Goal: Check status

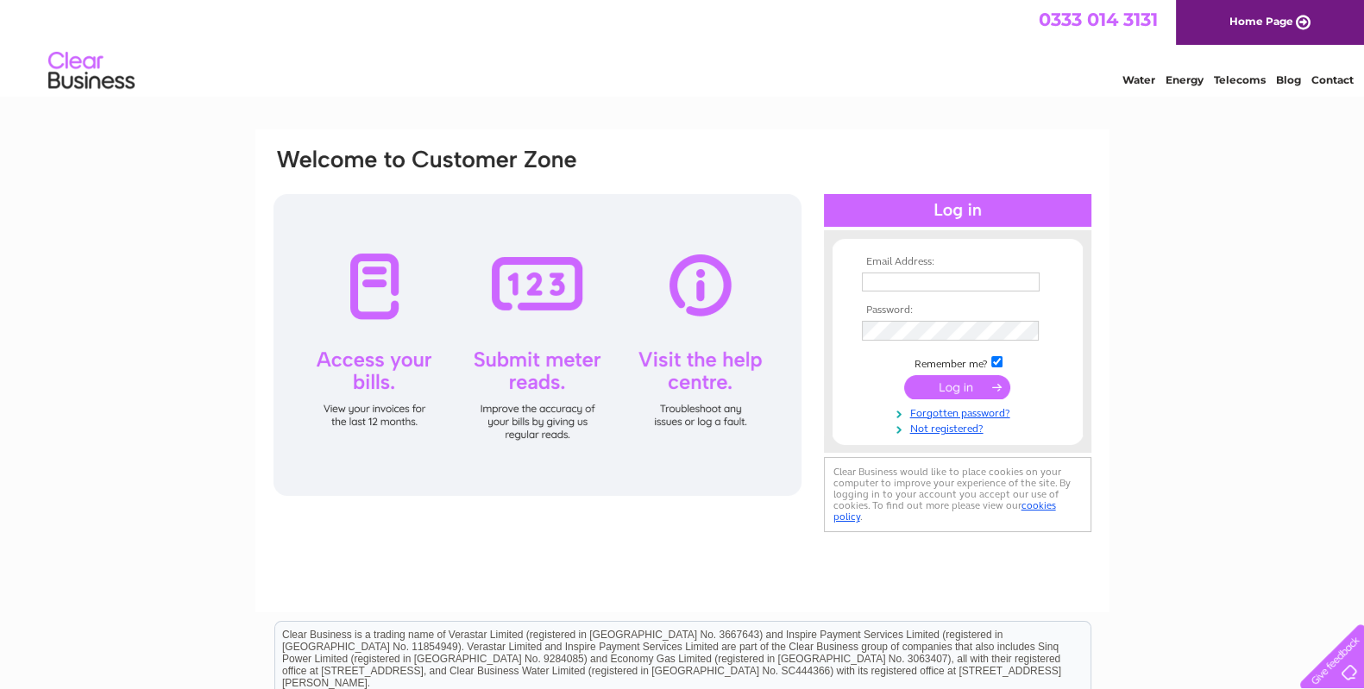
type input "ataylorsonsltd@aol.com"
click at [927, 379] on input "submit" at bounding box center [957, 387] width 106 height 24
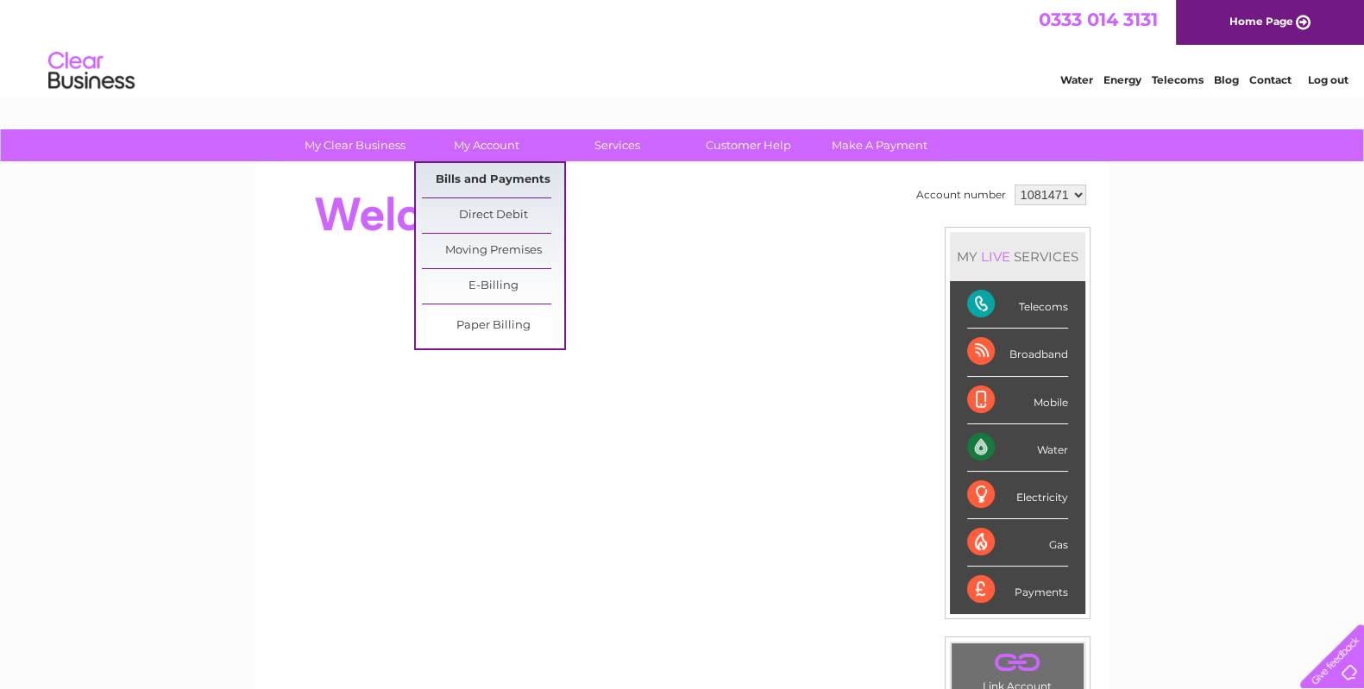
click at [479, 175] on link "Bills and Payments" at bounding box center [493, 180] width 142 height 35
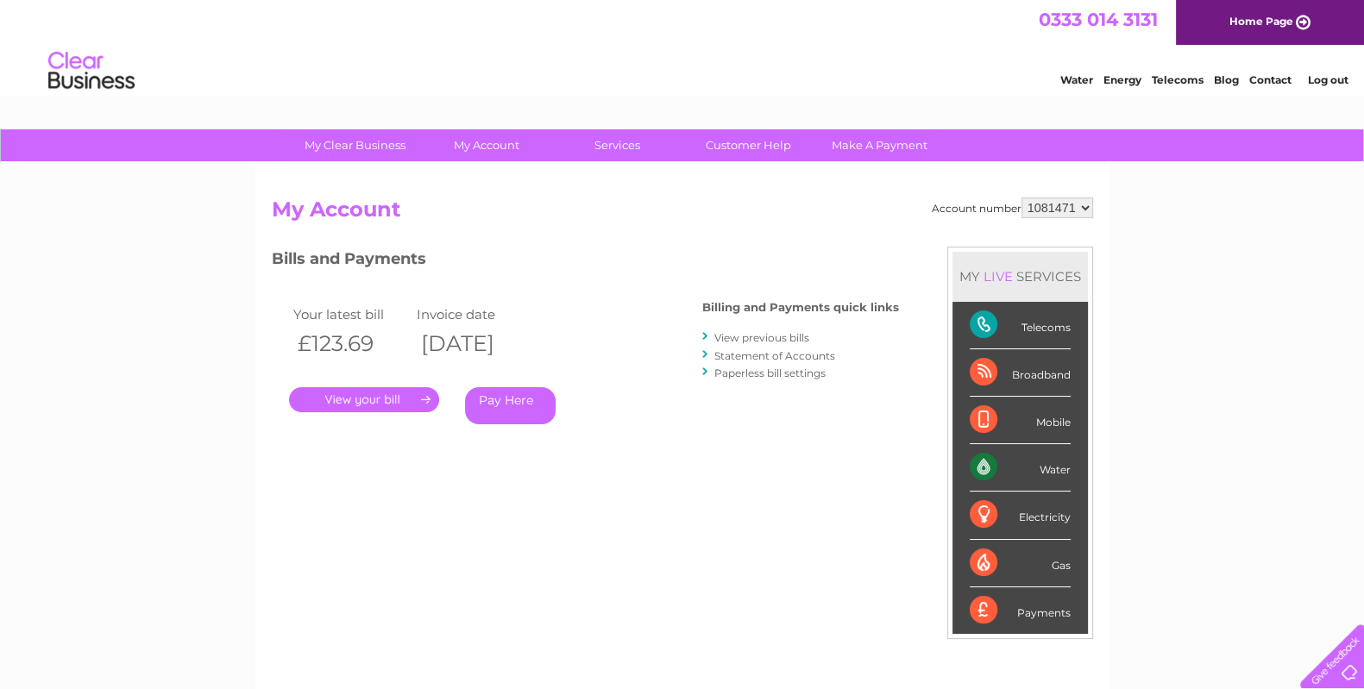
click at [387, 396] on link "." at bounding box center [364, 399] width 150 height 25
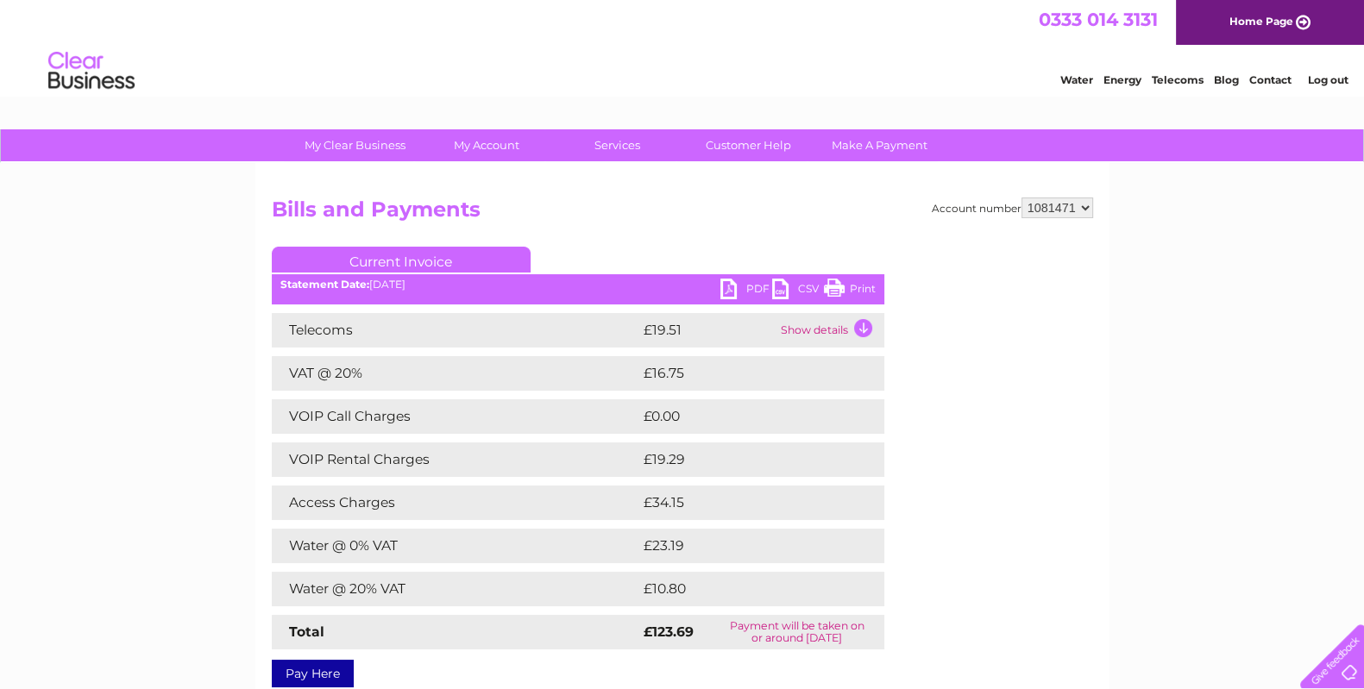
click at [730, 289] on link "PDF" at bounding box center [746, 291] width 52 height 25
